Goal: Task Accomplishment & Management: Manage account settings

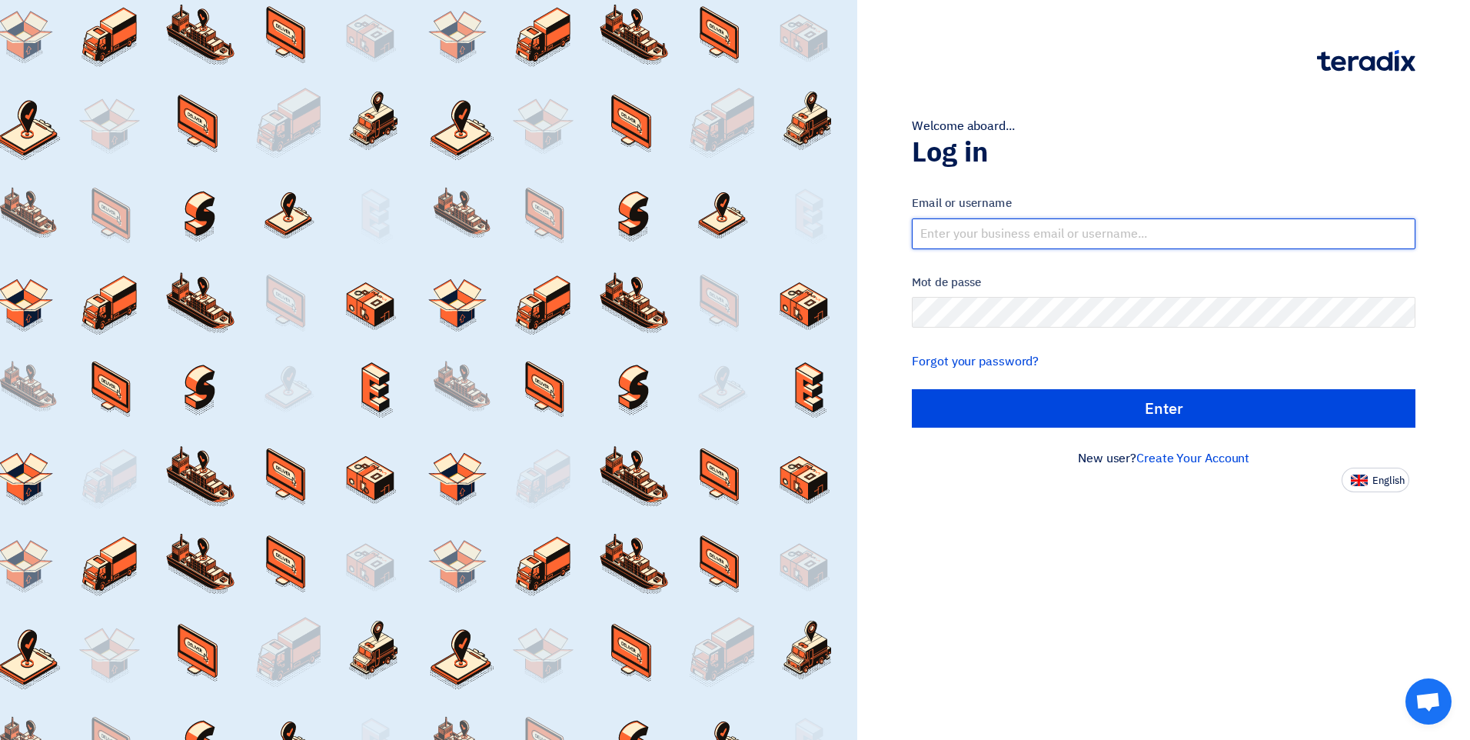
click at [1024, 231] on input "text" at bounding box center [1164, 233] width 504 height 31
type input "[EMAIL_ADDRESS][DOMAIN_NAME]"
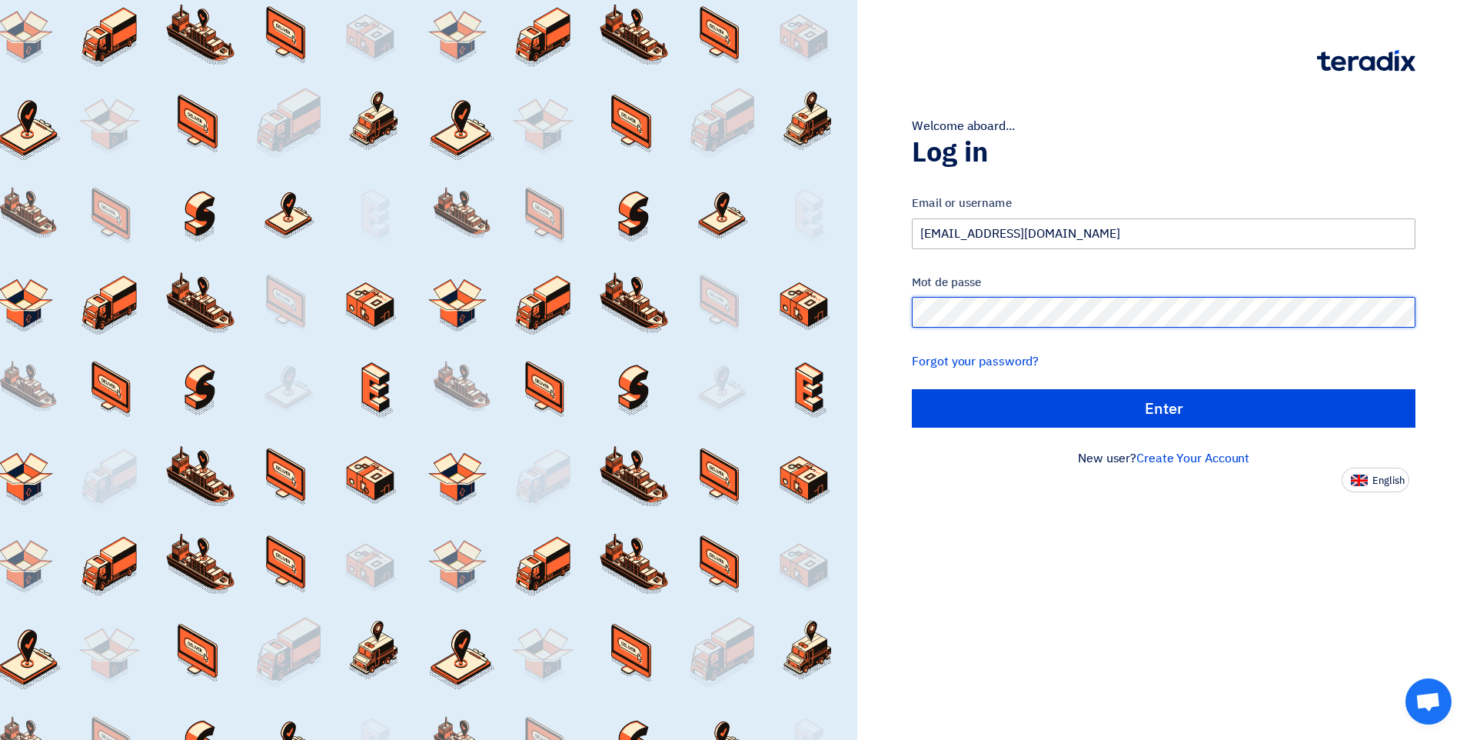
click at [912, 389] on input "الدخول" at bounding box center [1164, 408] width 504 height 38
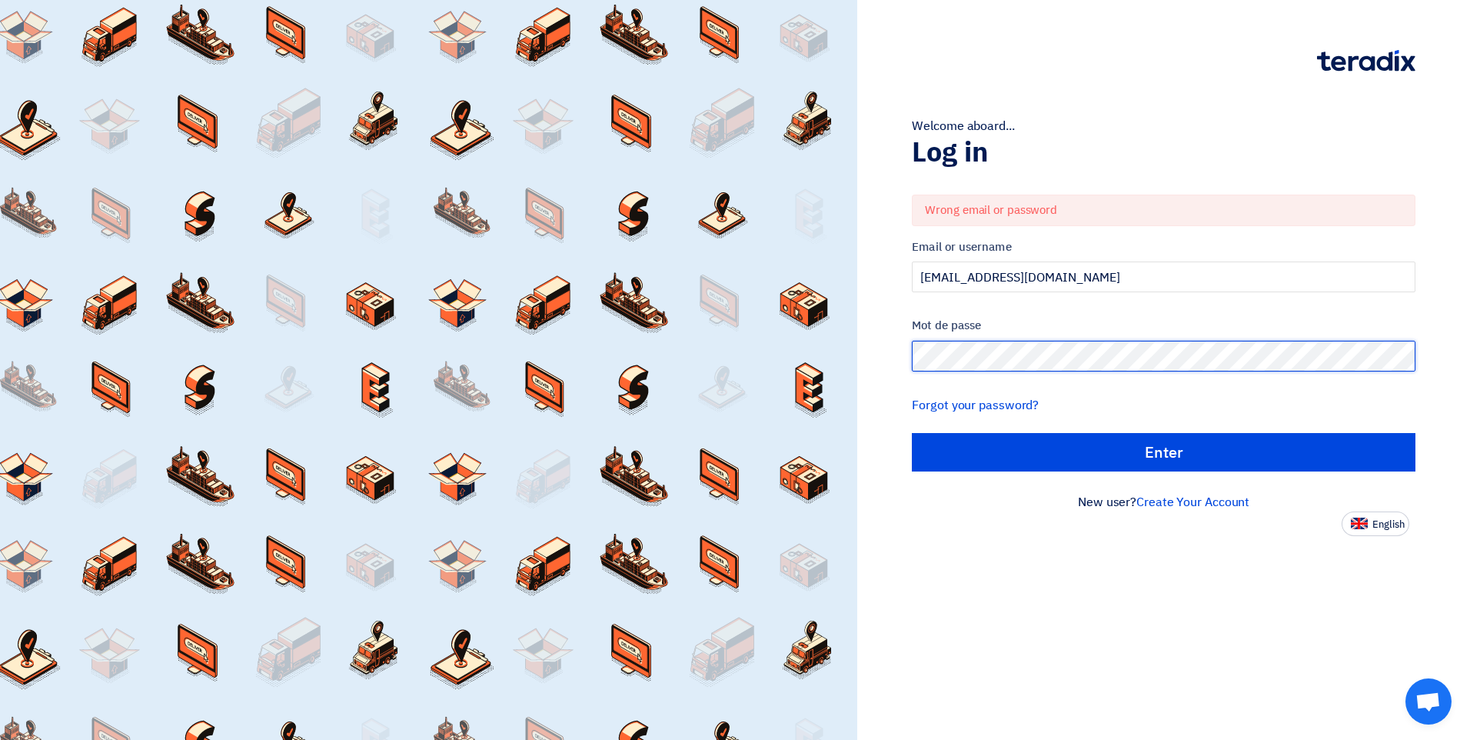
click at [903, 357] on div "Welcome aboard... Log in Wrong email or password Email or username [EMAIL_ADDRE…" at bounding box center [1164, 268] width 590 height 536
click at [813, 355] on div "Welcome aboard... Log in Wrong email or password Email or username [EMAIL_ADDRE…" at bounding box center [735, 370] width 1470 height 740
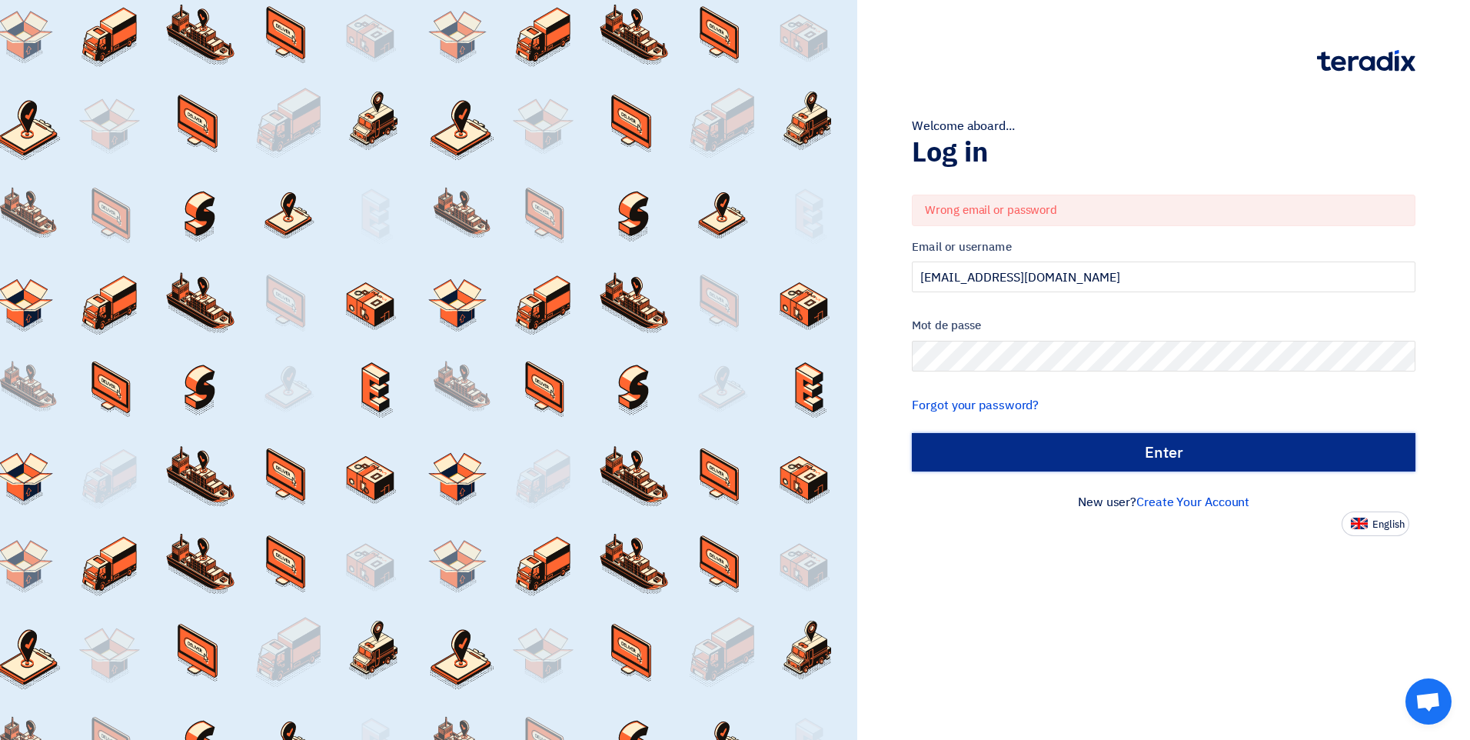
click at [1004, 471] on input "الدخول" at bounding box center [1164, 452] width 504 height 38
type input "Sign in"
